Goal: Contribute content: Add original content to the website for others to see

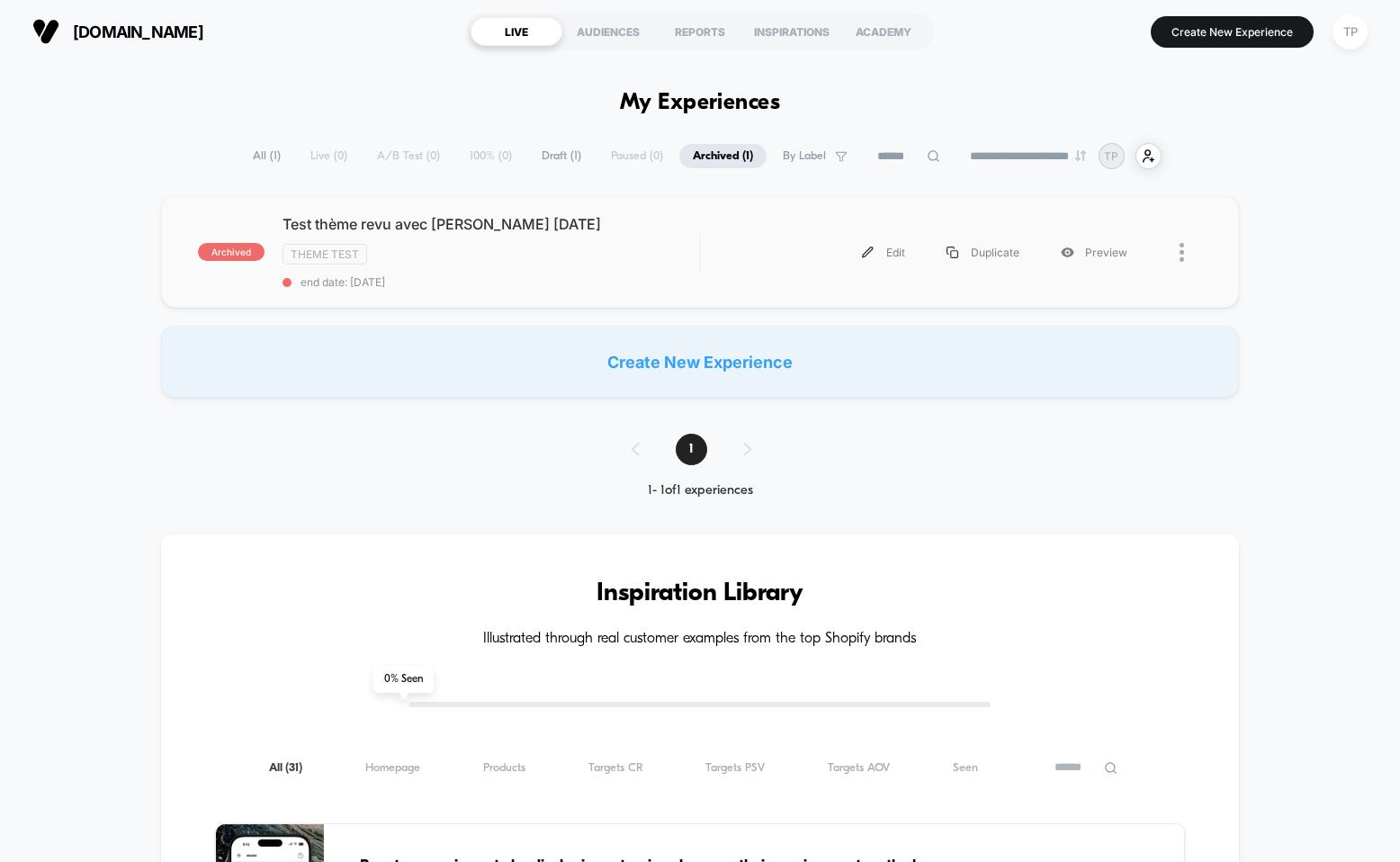
click at [1190, 258] on div at bounding box center [1190, 252] width 23 height 40
click at [863, 211] on div "archived Test thème revu avec [PERSON_NAME] [DATE] Theme Test end date: [DATE] …" at bounding box center [700, 252] width 1078 height 112
click at [528, 152] on span "Draft ( 1 )" at bounding box center [561, 156] width 67 height 24
click at [1171, 250] on div at bounding box center [1175, 252] width 54 height 40
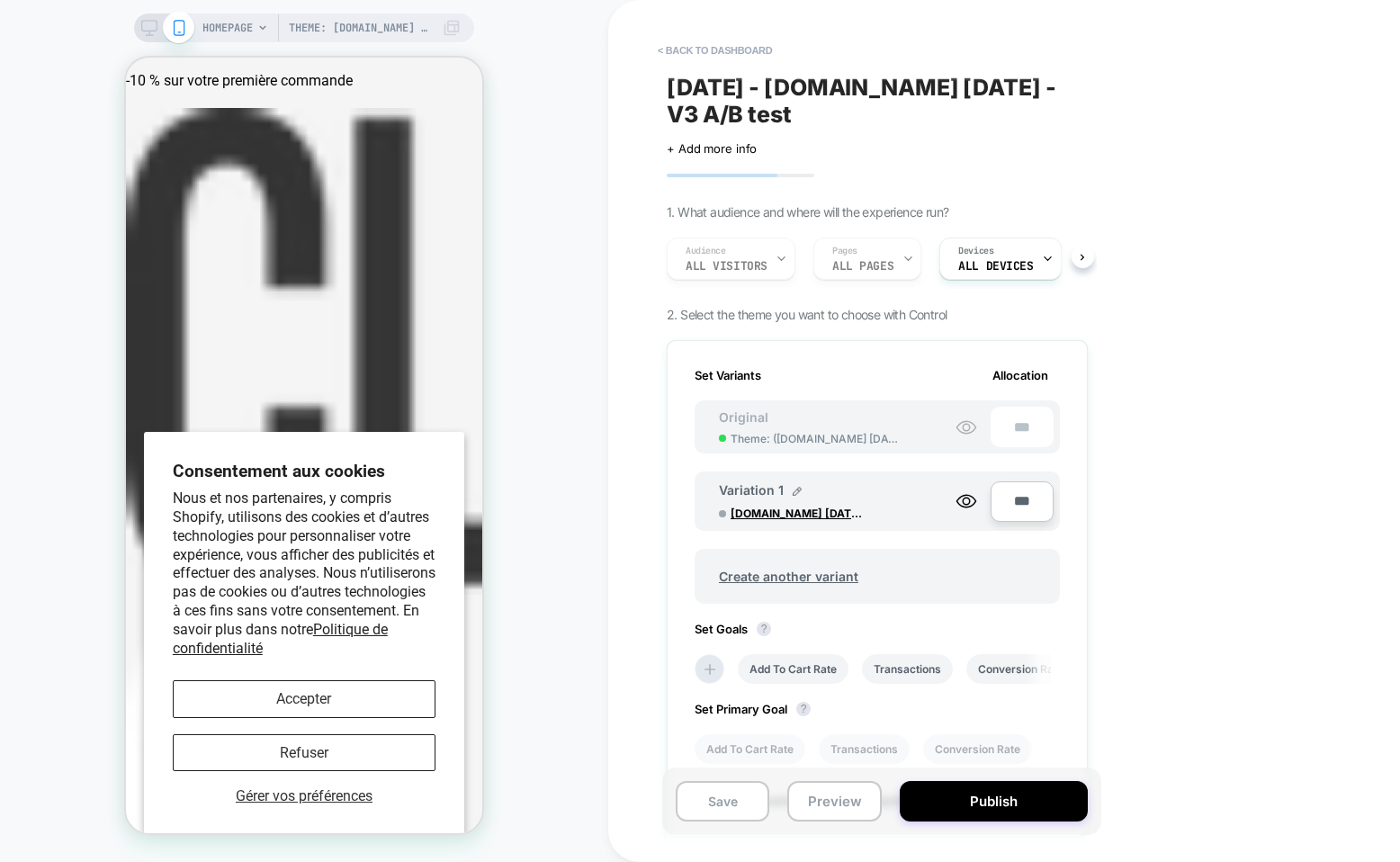
scroll to position [0, 2]
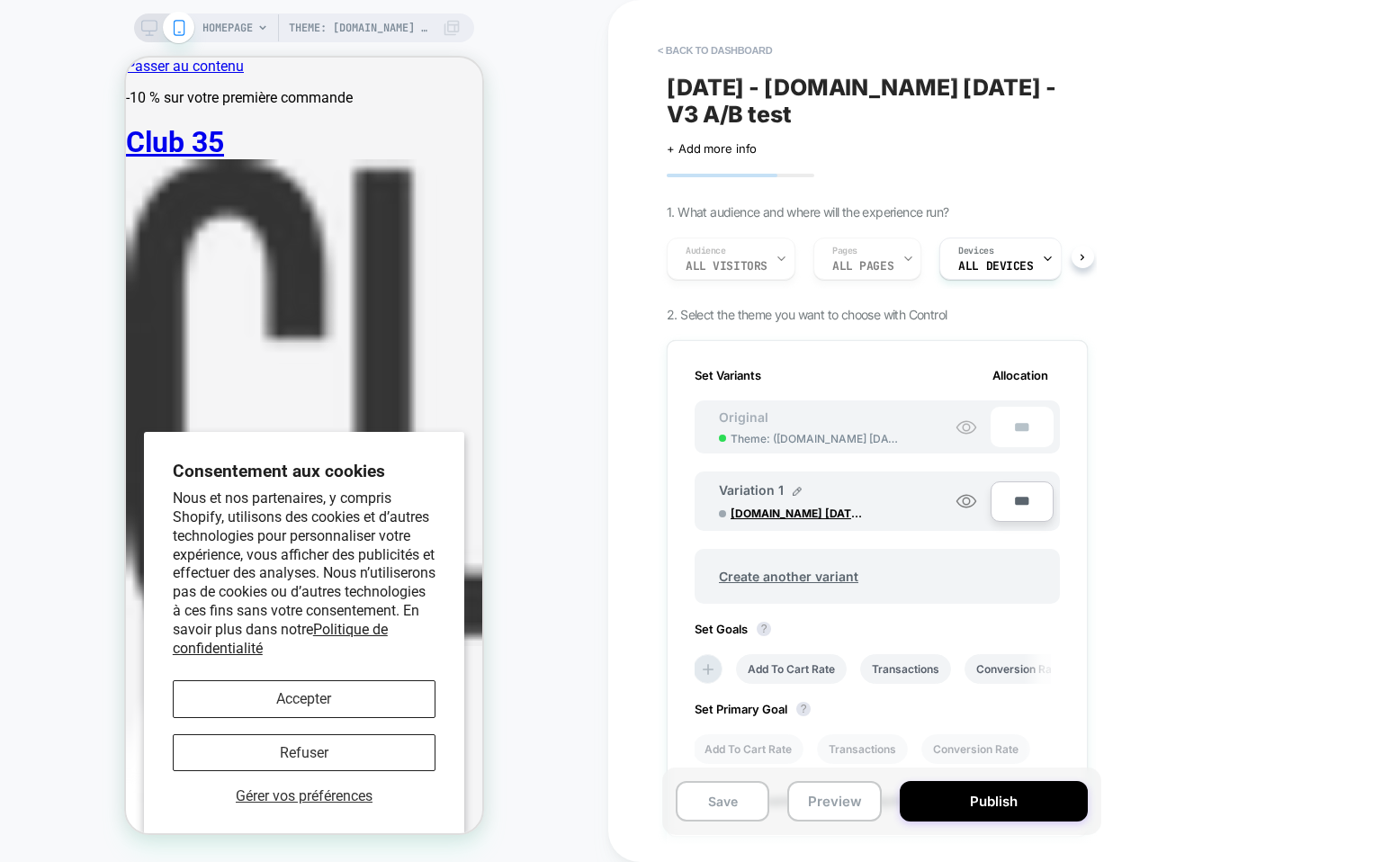
click at [963, 501] on icon at bounding box center [966, 502] width 22 height 22
click at [959, 501] on icon at bounding box center [966, 502] width 22 height 22
click at [967, 424] on circle at bounding box center [965, 427] width 7 height 7
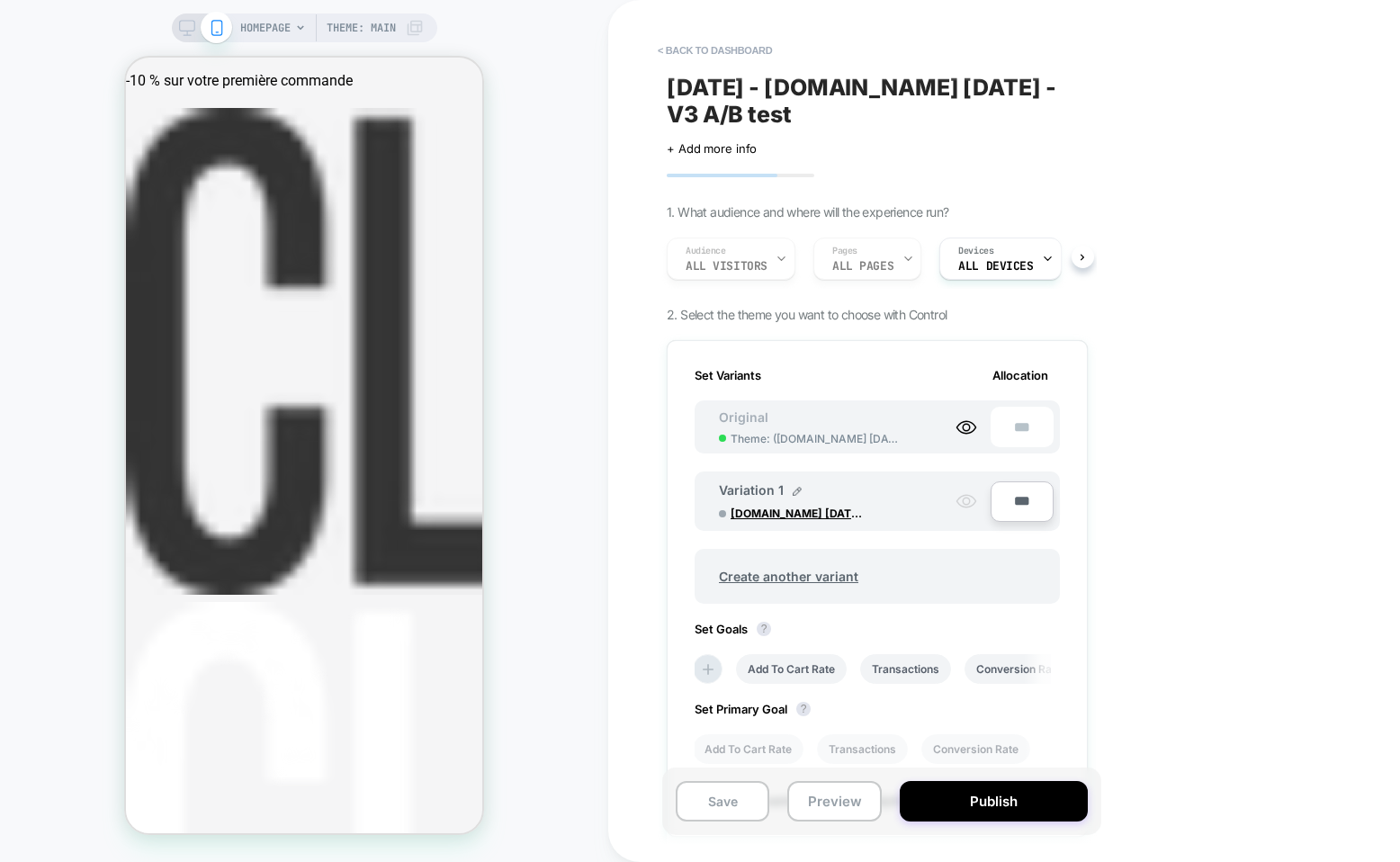
scroll to position [0, 0]
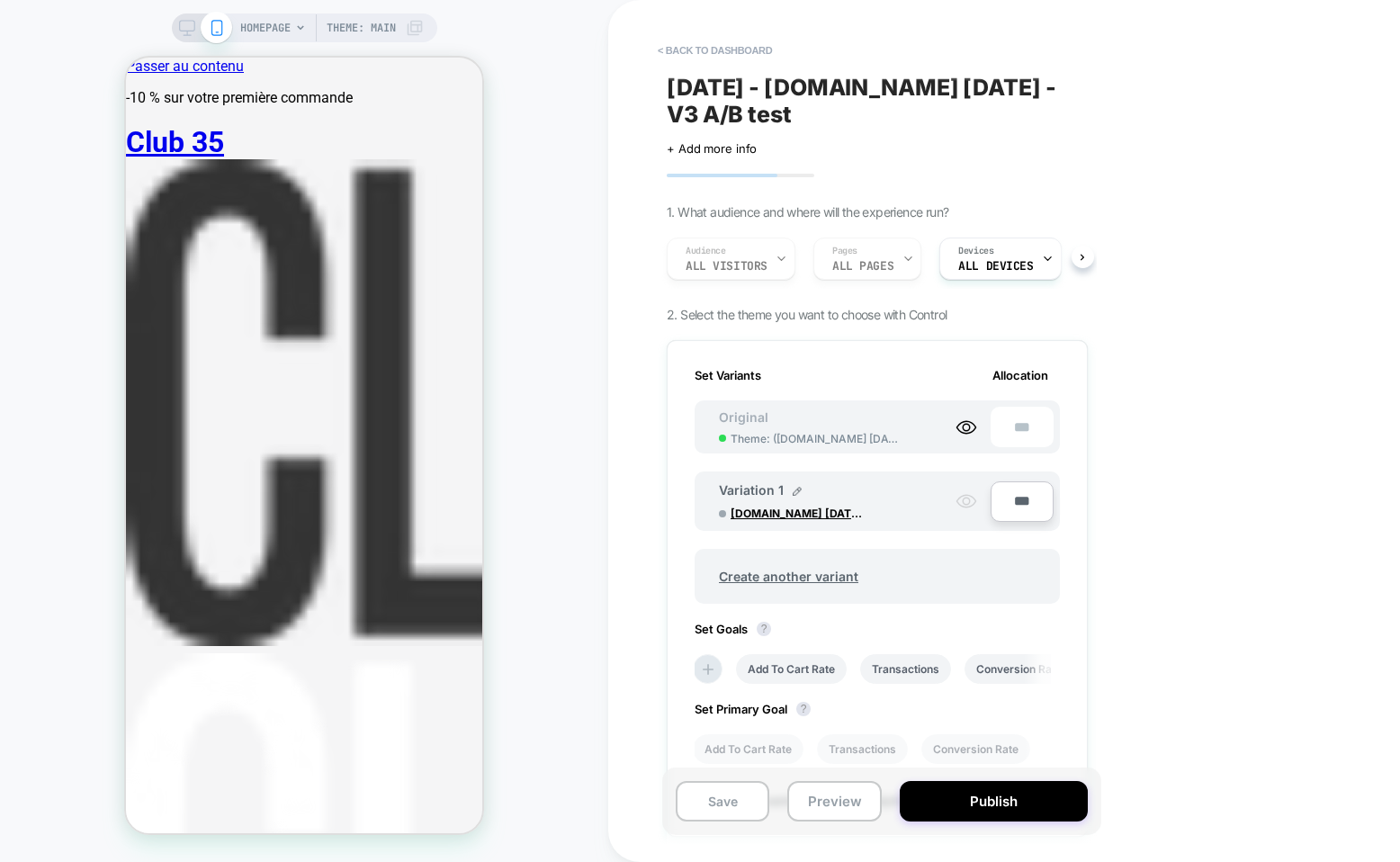
click at [962, 502] on circle at bounding box center [965, 501] width 7 height 7
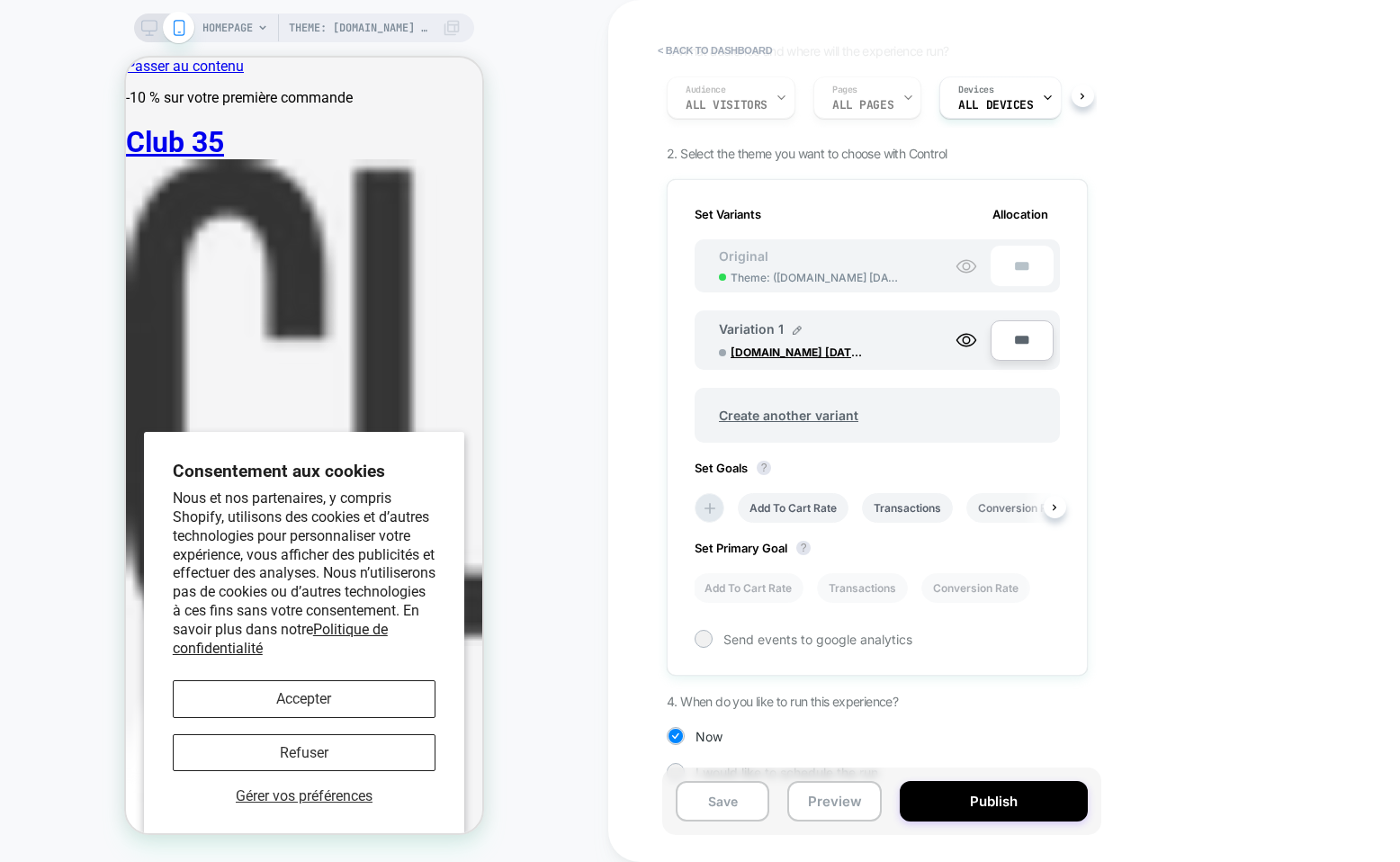
scroll to position [187, 0]
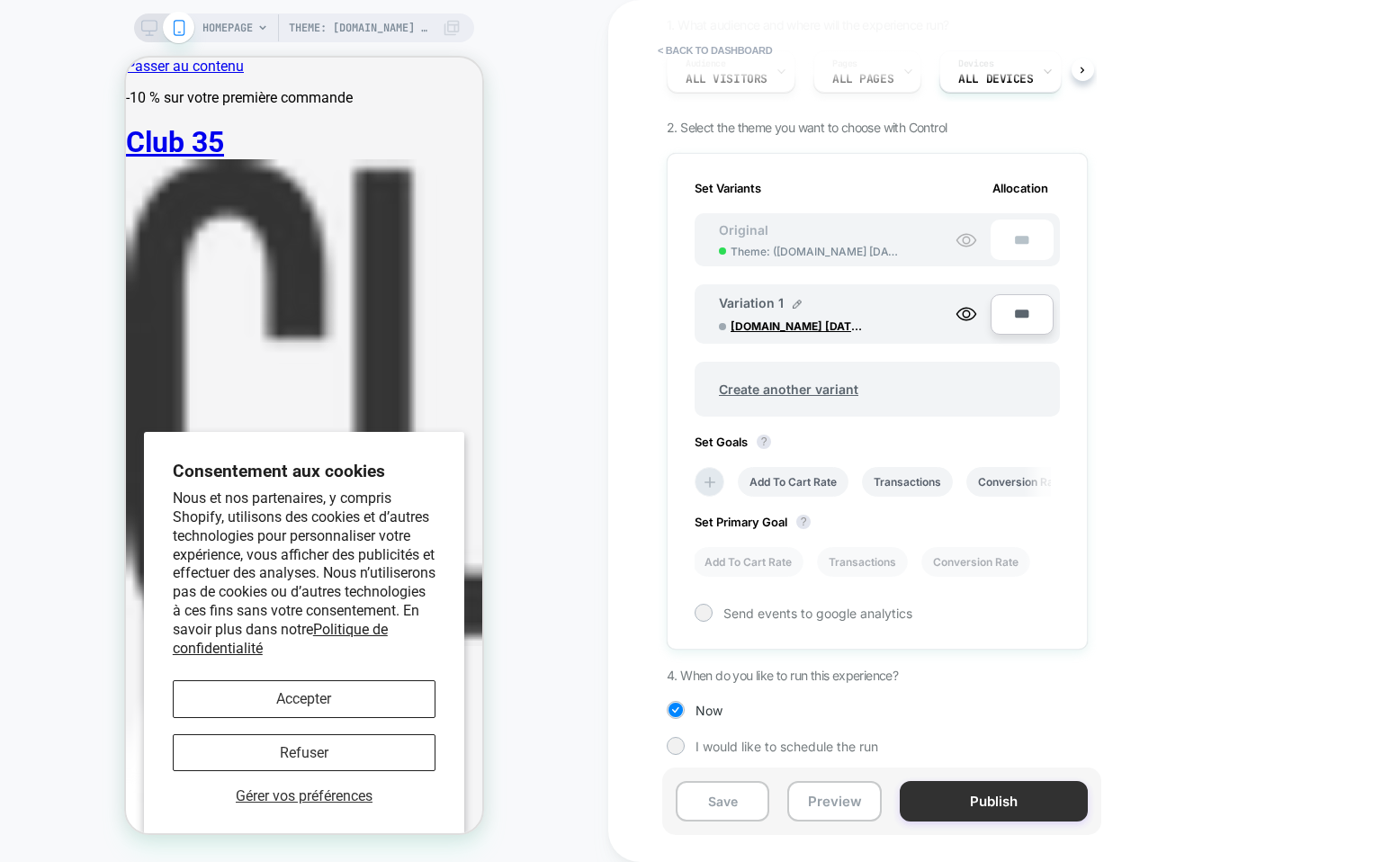
click at [1013, 806] on button "Publish" at bounding box center [994, 801] width 188 height 40
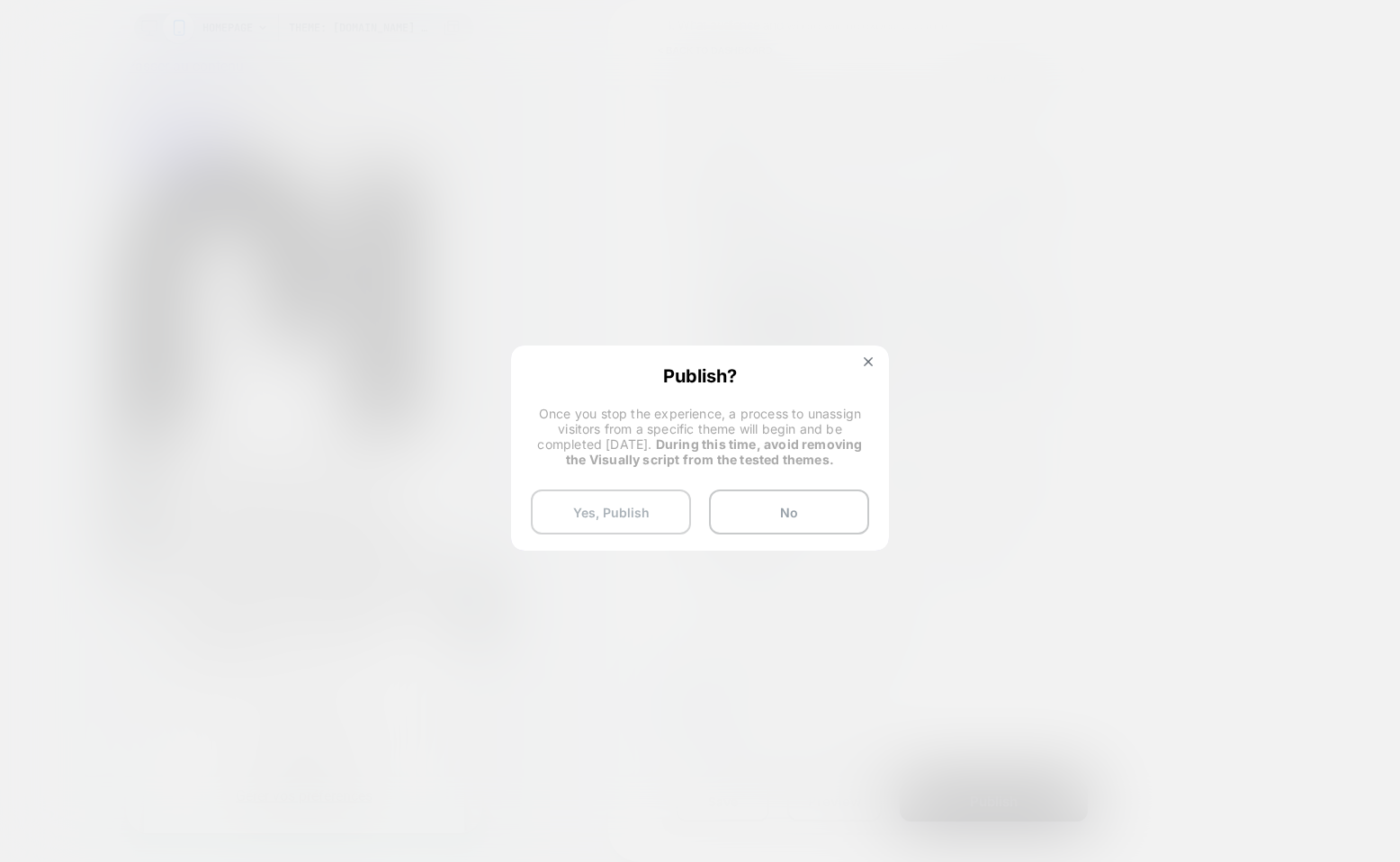
click at [644, 516] on button "Yes, Publish" at bounding box center [611, 512] width 161 height 45
